Goal: Information Seeking & Learning: Learn about a topic

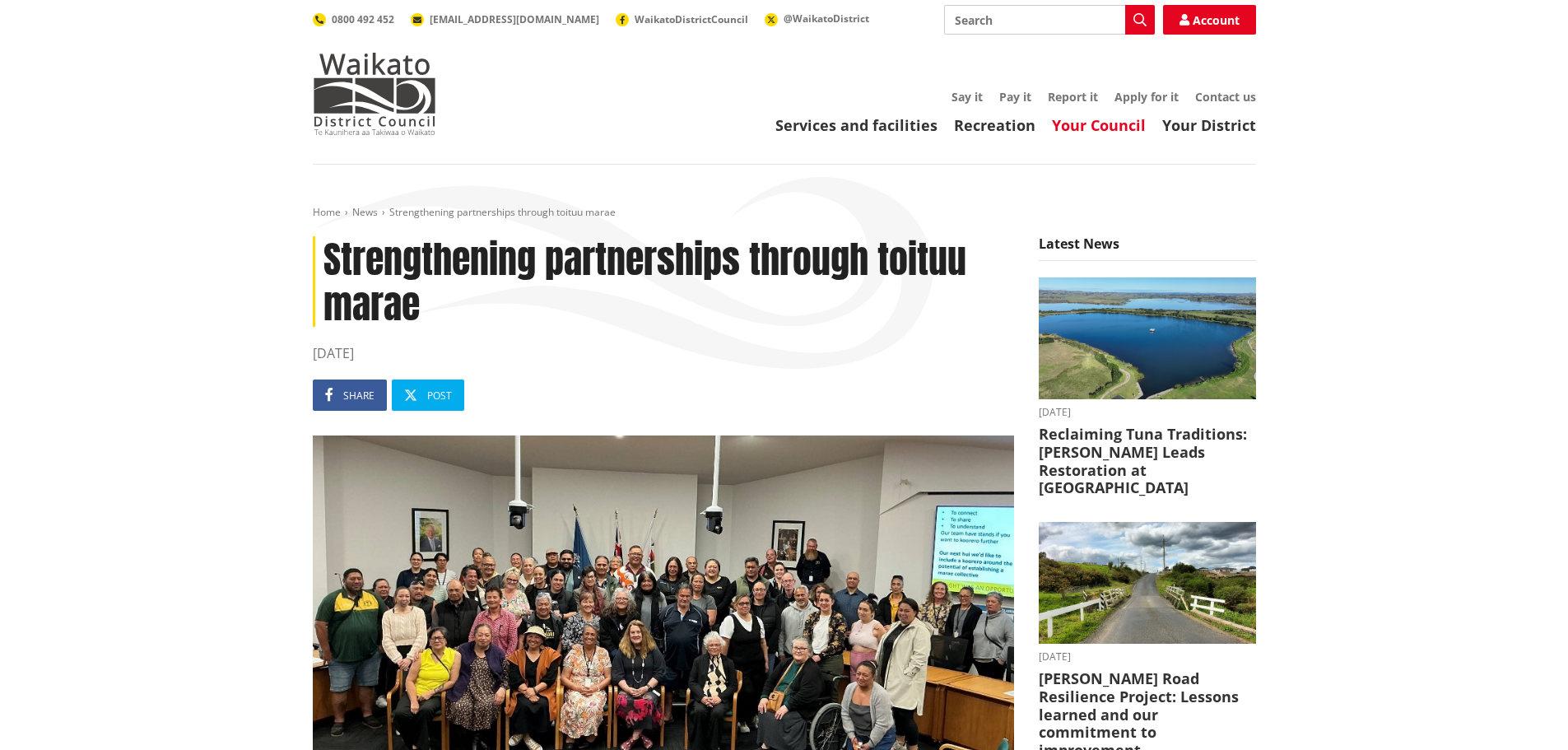
click at [1123, 126] on link "Your Council" at bounding box center [1098, 125] width 94 height 19
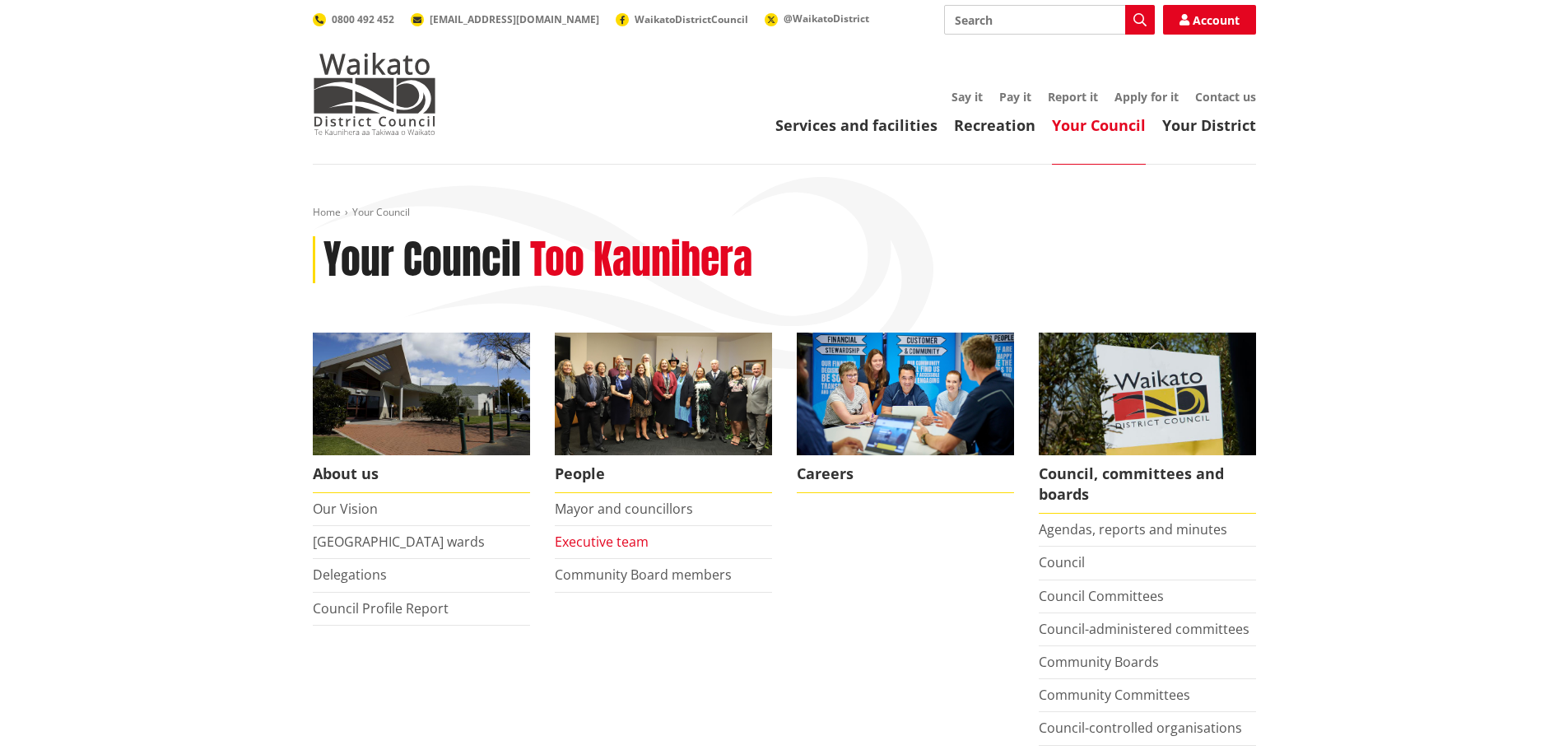
click at [626, 539] on link "Executive team" at bounding box center [601, 542] width 94 height 18
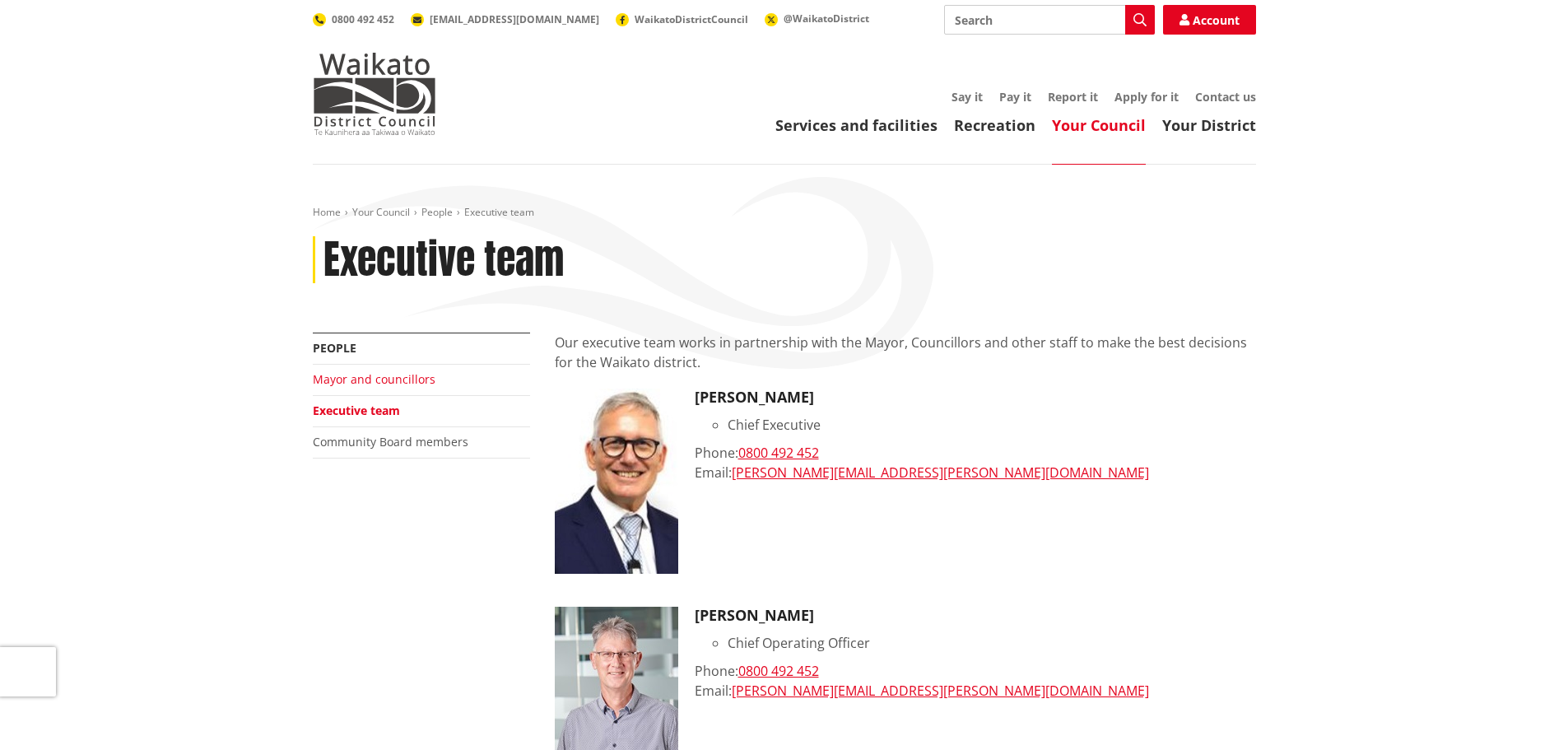
click at [391, 382] on link "Mayor and councillors" at bounding box center [374, 379] width 123 height 16
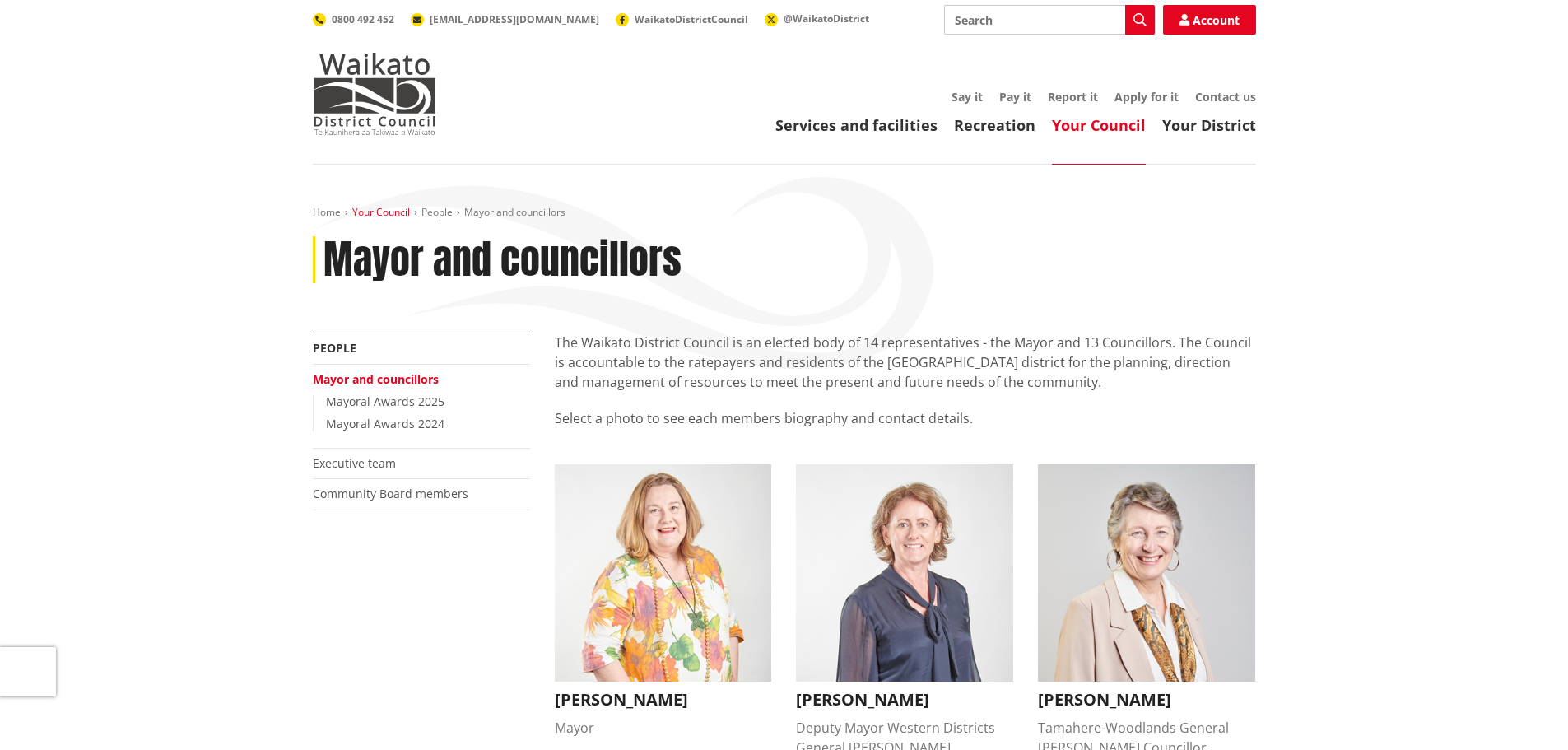
click at [397, 211] on link "Your Council" at bounding box center [381, 211] width 57 height 14
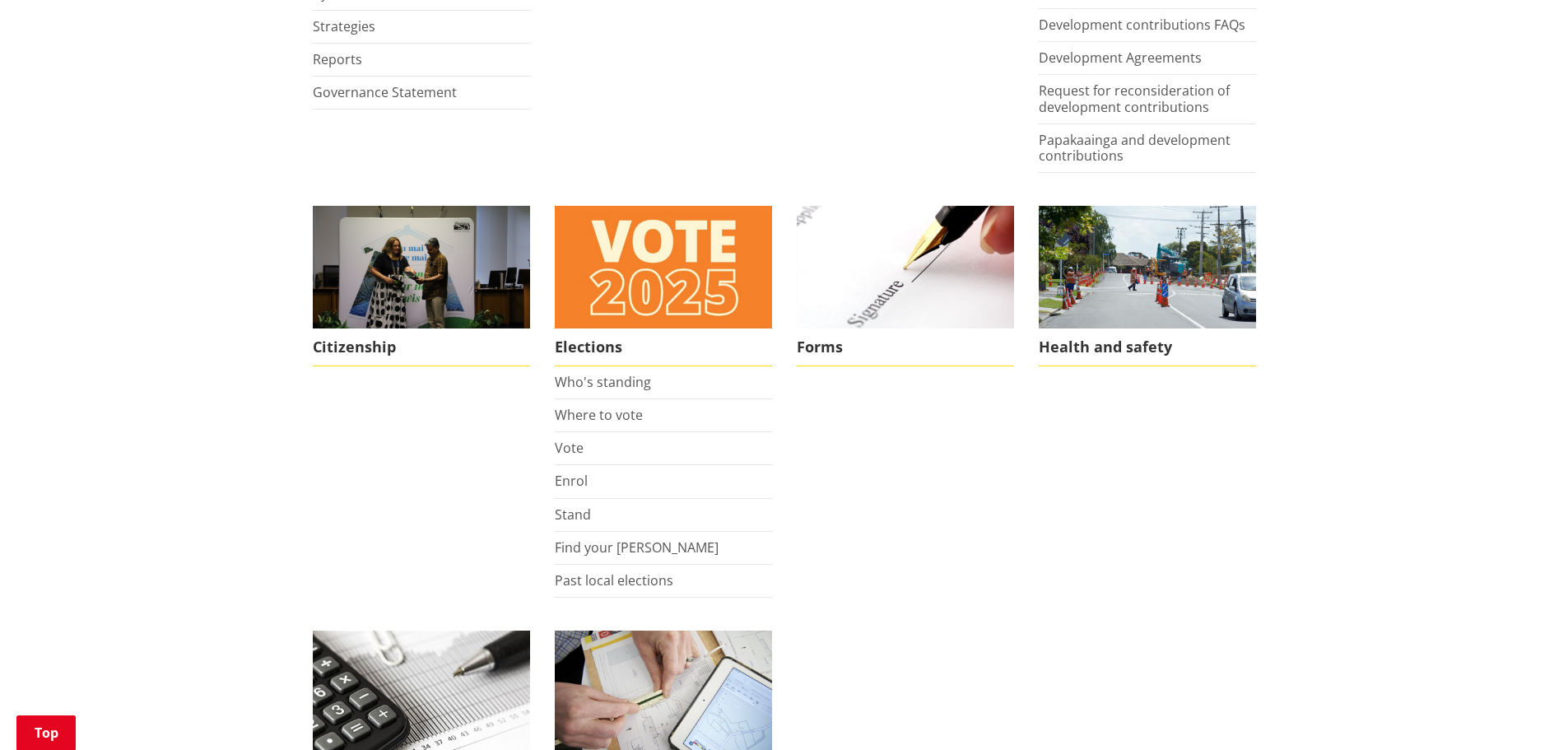
scroll to position [1070, 0]
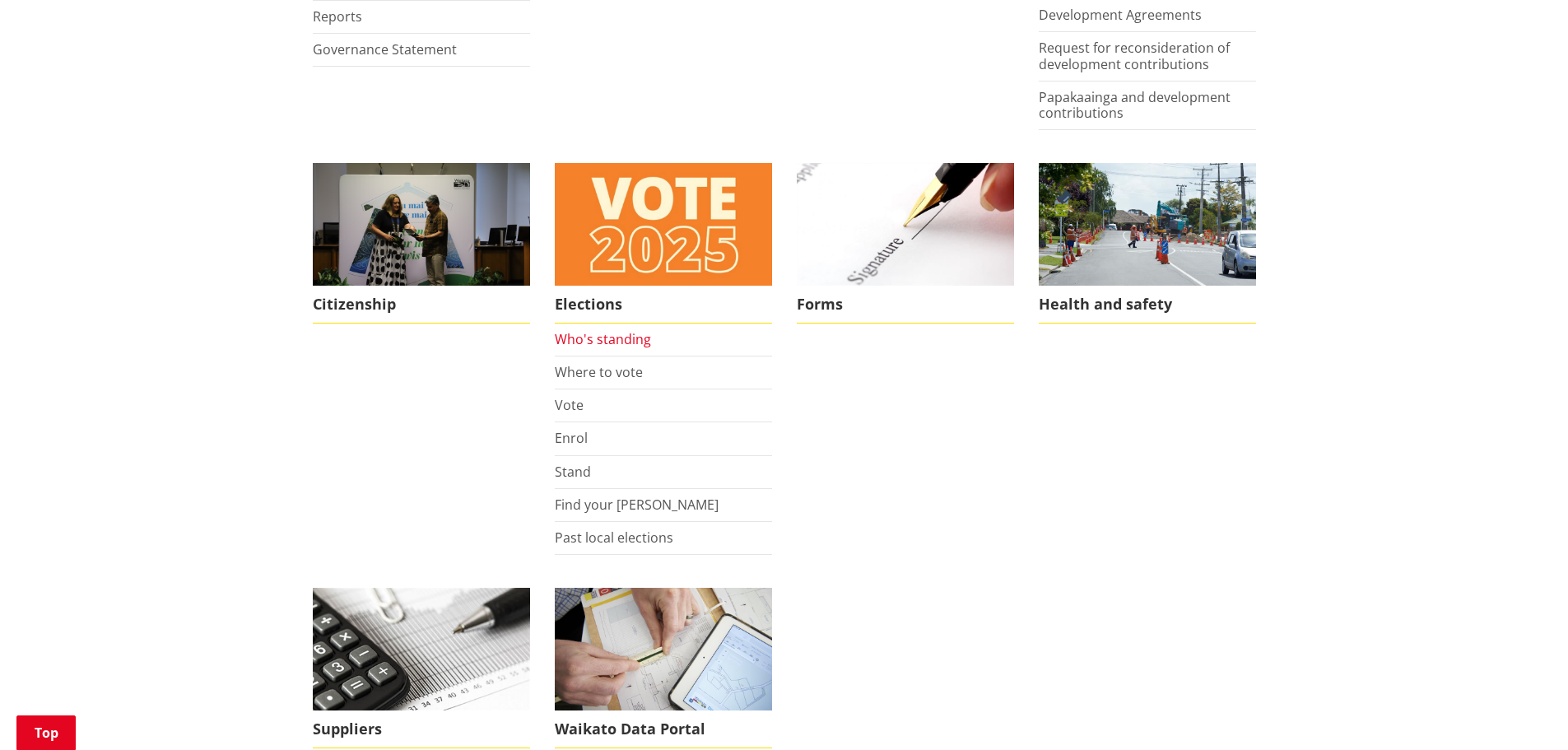
click at [620, 335] on link "Who's standing" at bounding box center [602, 339] width 96 height 18
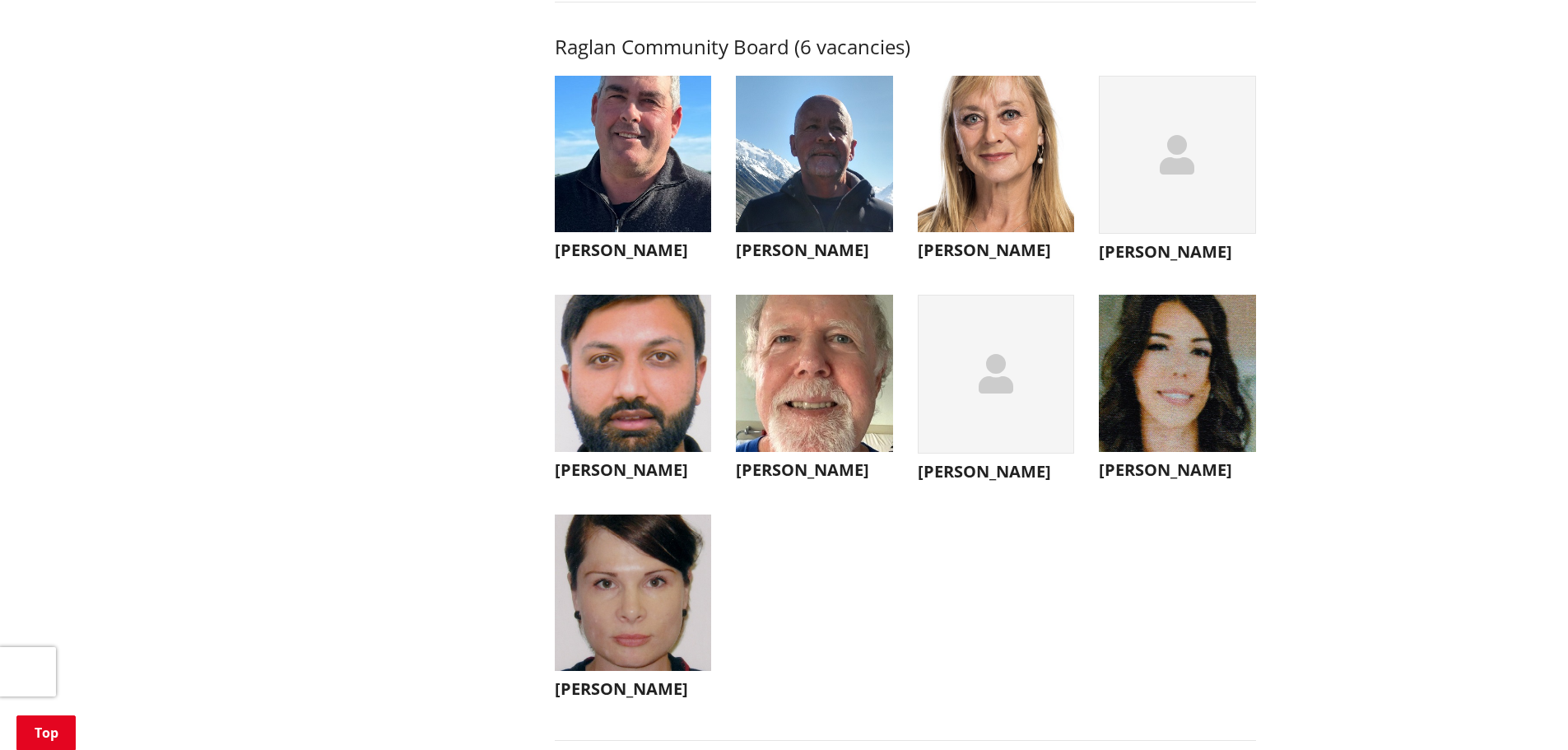
scroll to position [5925, 0]
